Goal: Book appointment/travel/reservation

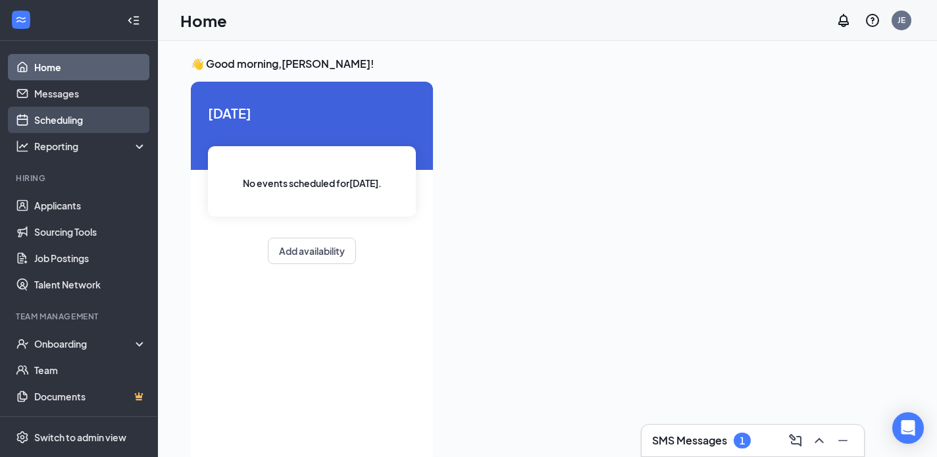
click at [75, 112] on link "Scheduling" at bounding box center [90, 120] width 113 height 26
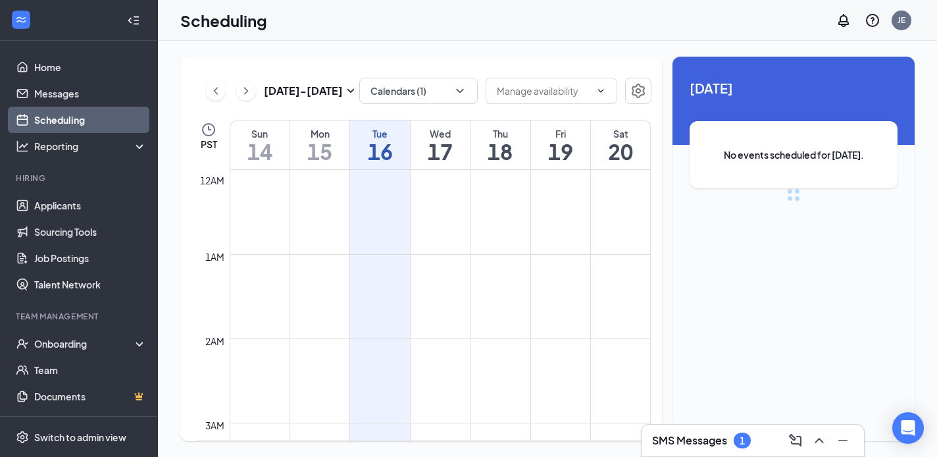
scroll to position [647, 0]
click at [244, 98] on icon "ChevronRight" at bounding box center [246, 91] width 13 height 16
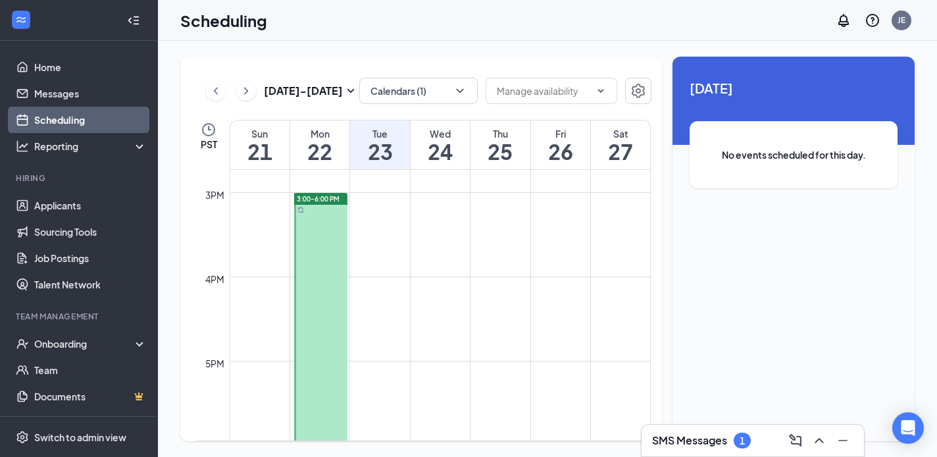
scroll to position [1237, 0]
click at [213, 92] on icon "ChevronLeft" at bounding box center [215, 91] width 13 height 16
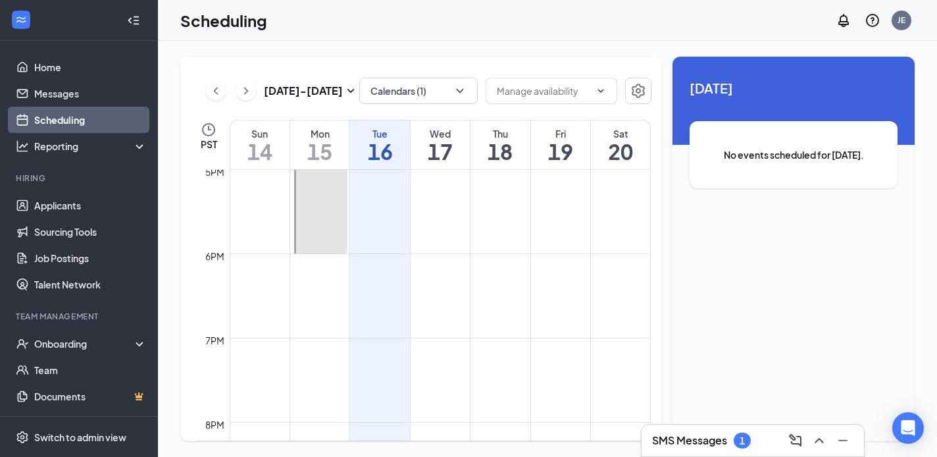
scroll to position [1449, 0]
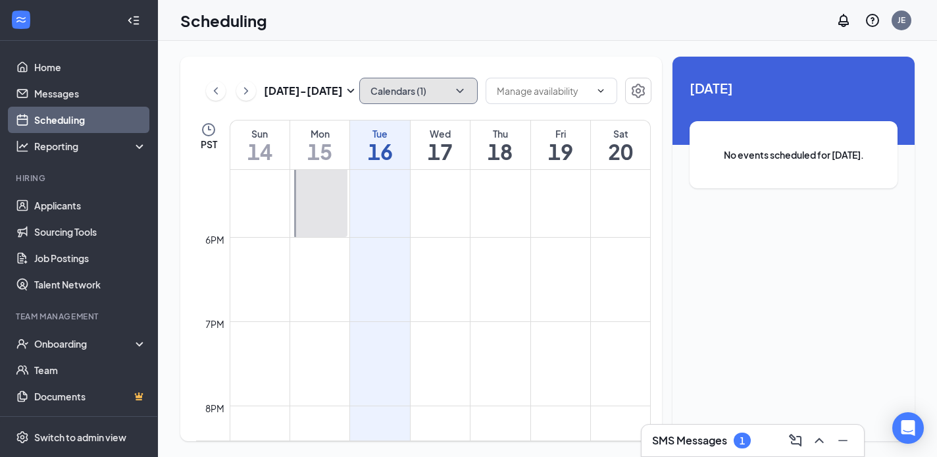
click at [430, 85] on button "Calendars (1)" at bounding box center [418, 91] width 118 height 26
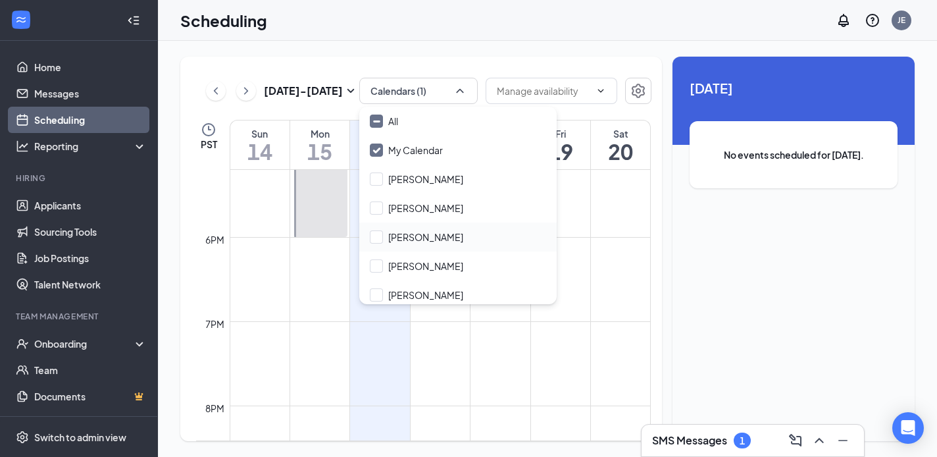
click at [380, 245] on div "[PERSON_NAME]" at bounding box center [457, 236] width 197 height 29
checkbox input "true"
click at [644, 195] on td at bounding box center [440, 184] width 421 height 21
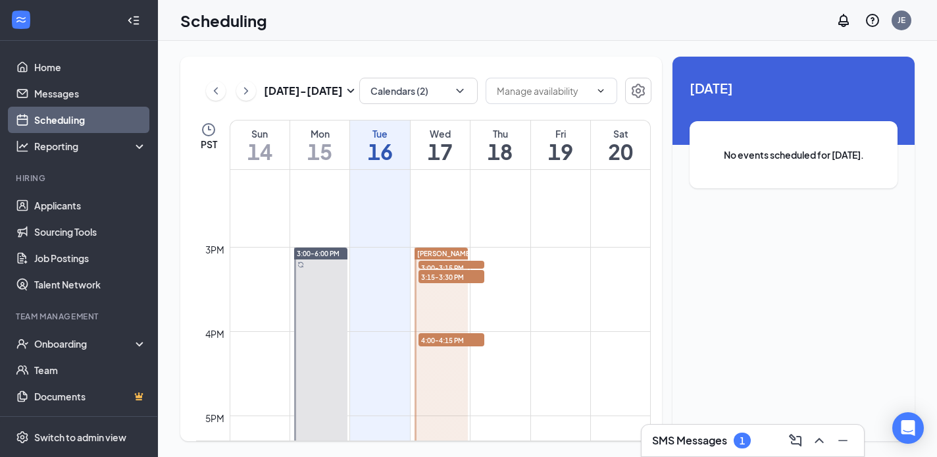
scroll to position [1179, 0]
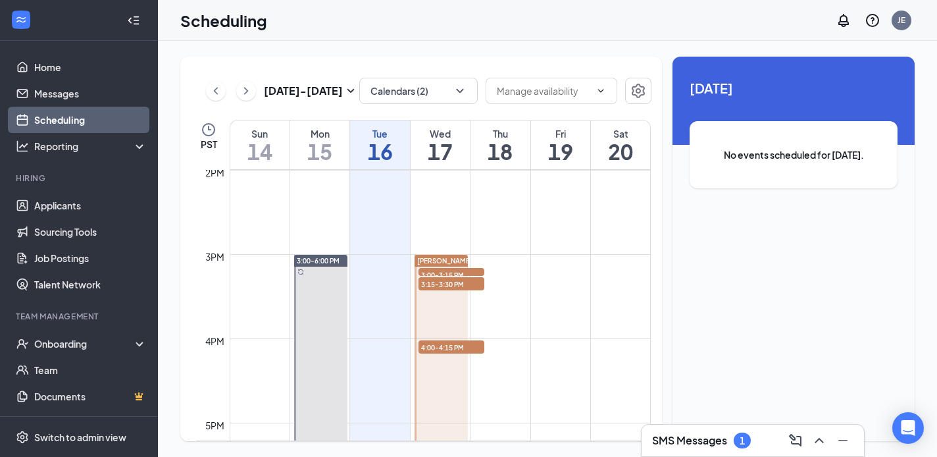
click at [461, 277] on span "3:00-3:15 PM" at bounding box center [452, 274] width 66 height 13
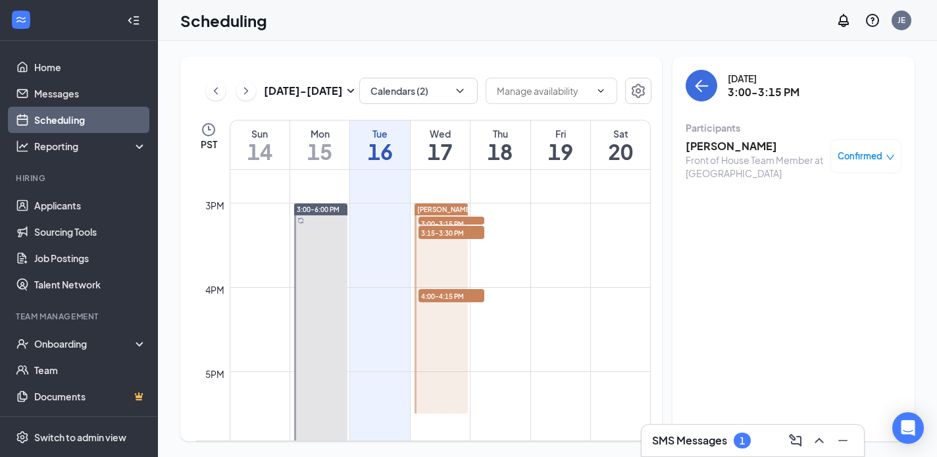
scroll to position [1232, 0]
click at [254, 84] on div "[DATE] - [DATE]" at bounding box center [282, 91] width 153 height 26
click at [247, 89] on icon "ChevronRight" at bounding box center [246, 91] width 13 height 16
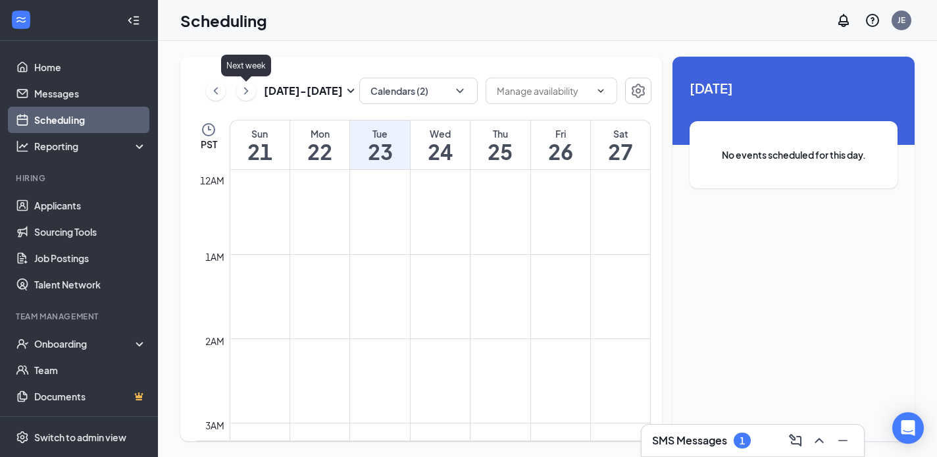
click at [240, 94] on icon "ChevronRight" at bounding box center [246, 91] width 13 height 16
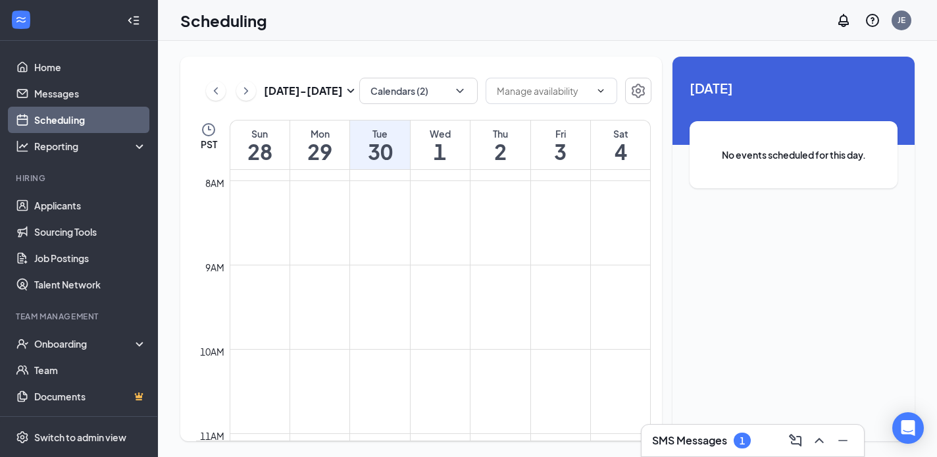
scroll to position [623, 0]
click at [241, 80] on div "[DATE] - [DATE]" at bounding box center [282, 91] width 153 height 26
click at [245, 92] on icon "ChevronRight" at bounding box center [246, 90] width 4 height 7
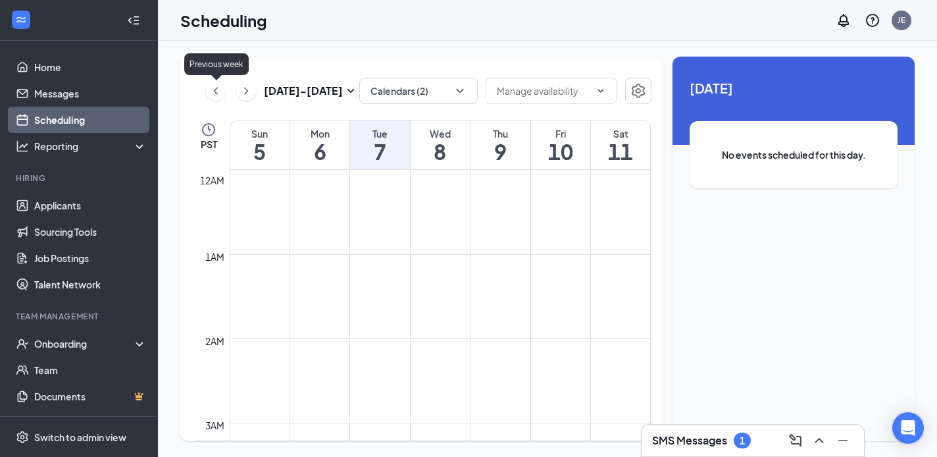
click at [215, 90] on icon "ChevronLeft" at bounding box center [216, 90] width 4 height 7
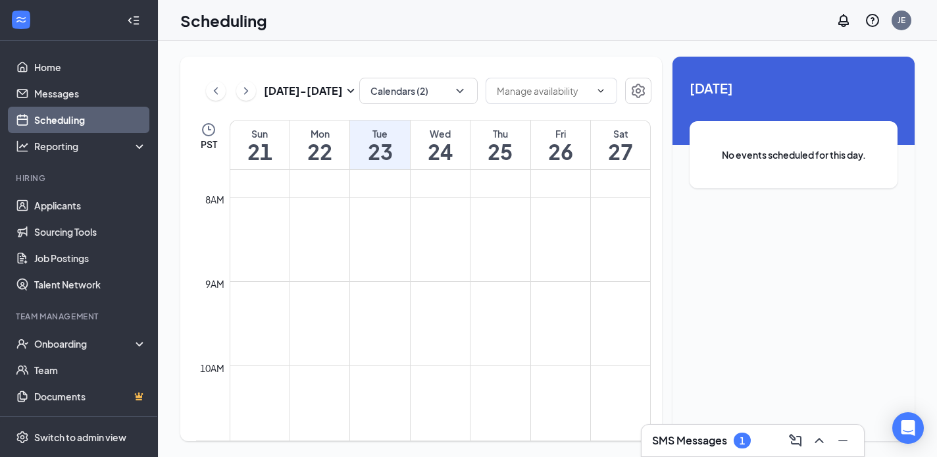
click at [457, 294] on td at bounding box center [440, 291] width 421 height 21
